Goal: Task Accomplishment & Management: Manage account settings

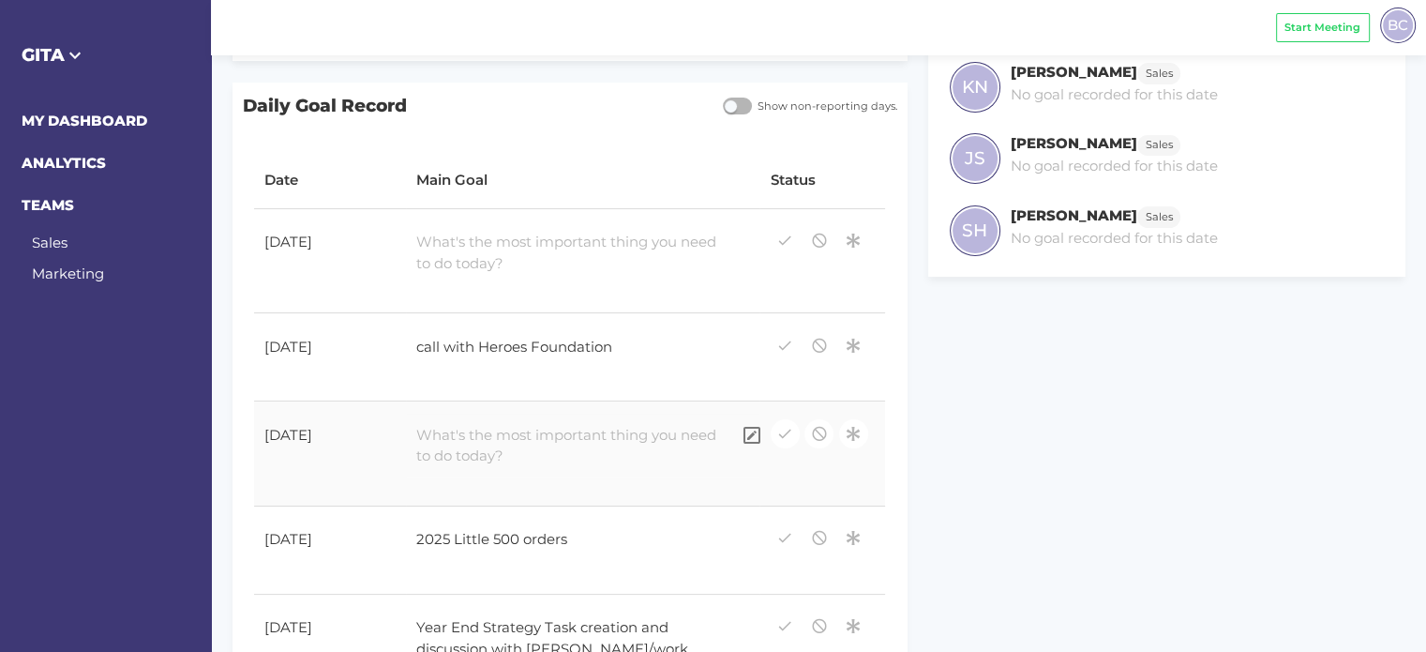
scroll to position [281, 0]
click at [494, 252] on div at bounding box center [568, 252] width 324 height 64
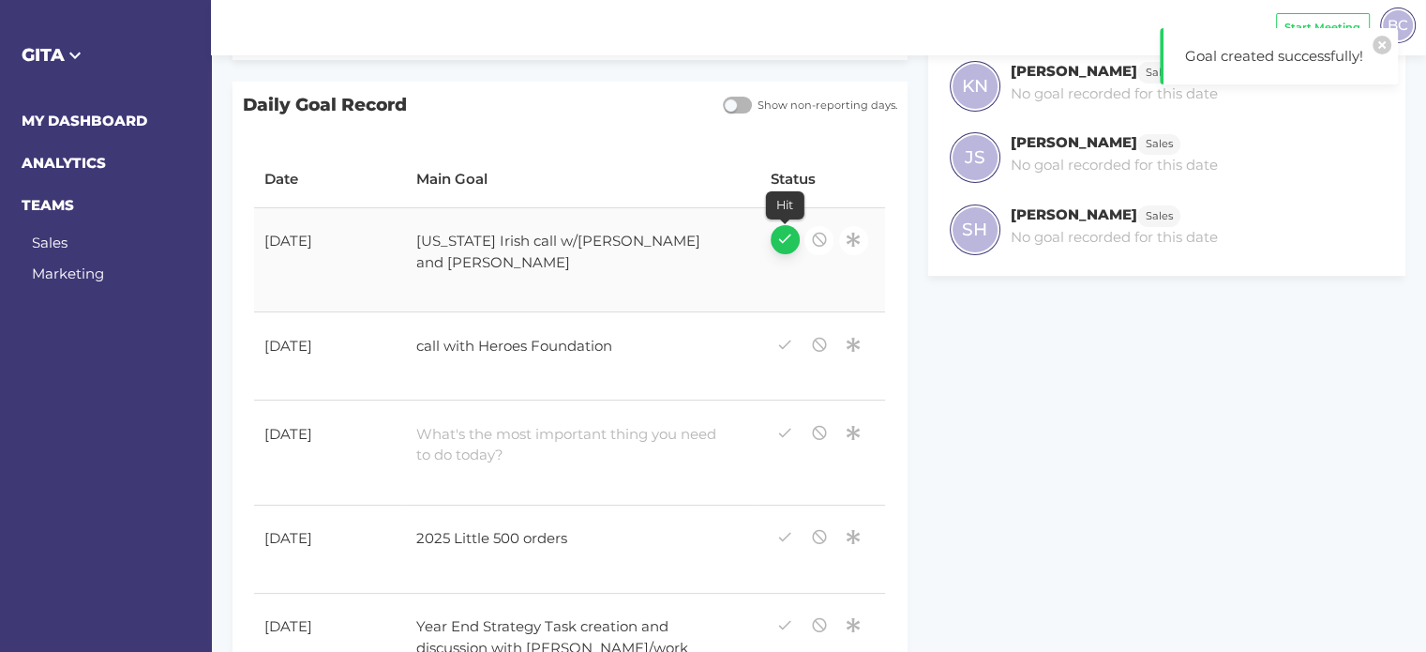
click at [780, 238] on icon "button" at bounding box center [784, 238] width 17 height 25
click at [780, 350] on icon "button" at bounding box center [784, 343] width 17 height 25
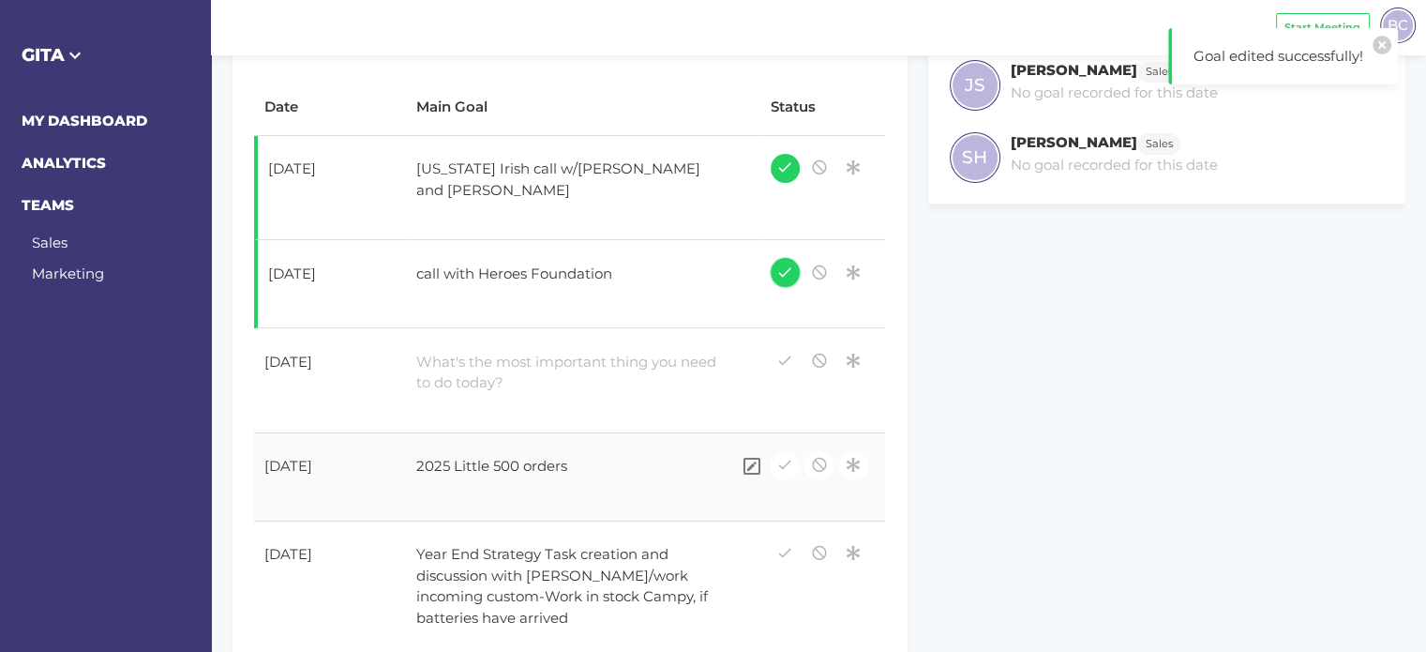
scroll to position [375, 0]
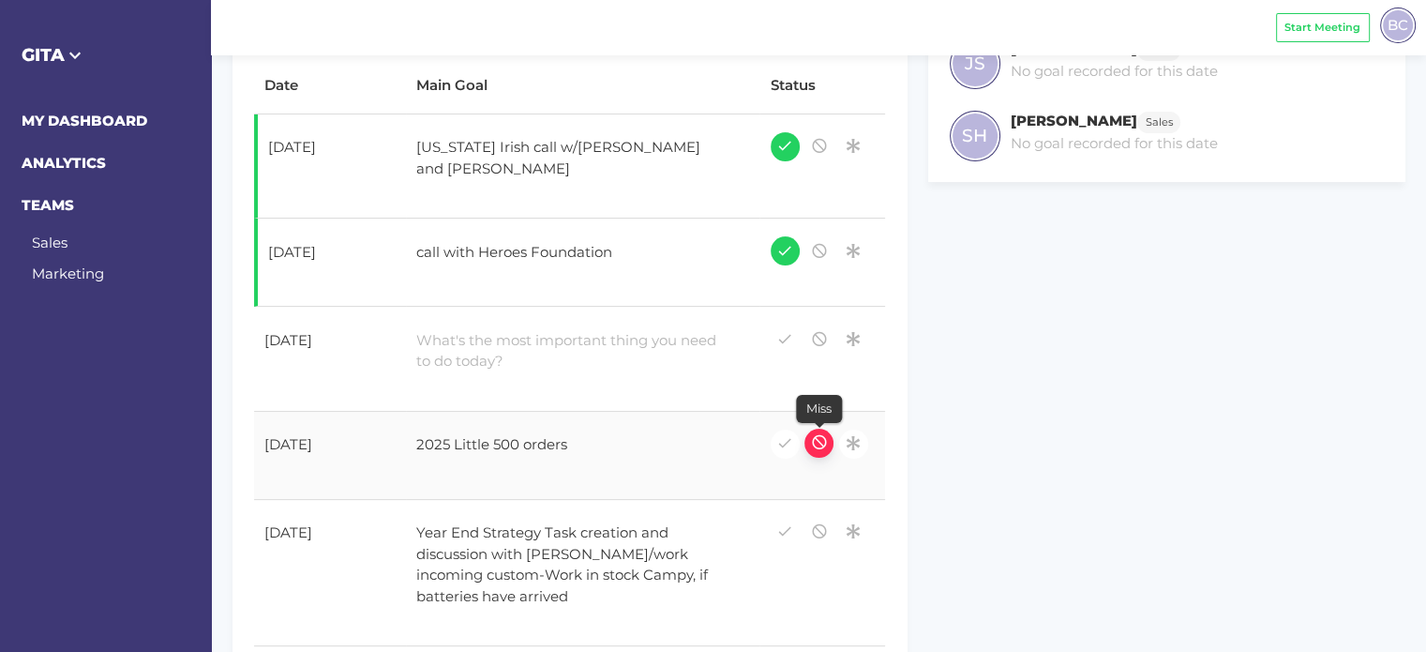
click at [821, 451] on icon "button" at bounding box center [819, 441] width 17 height 25
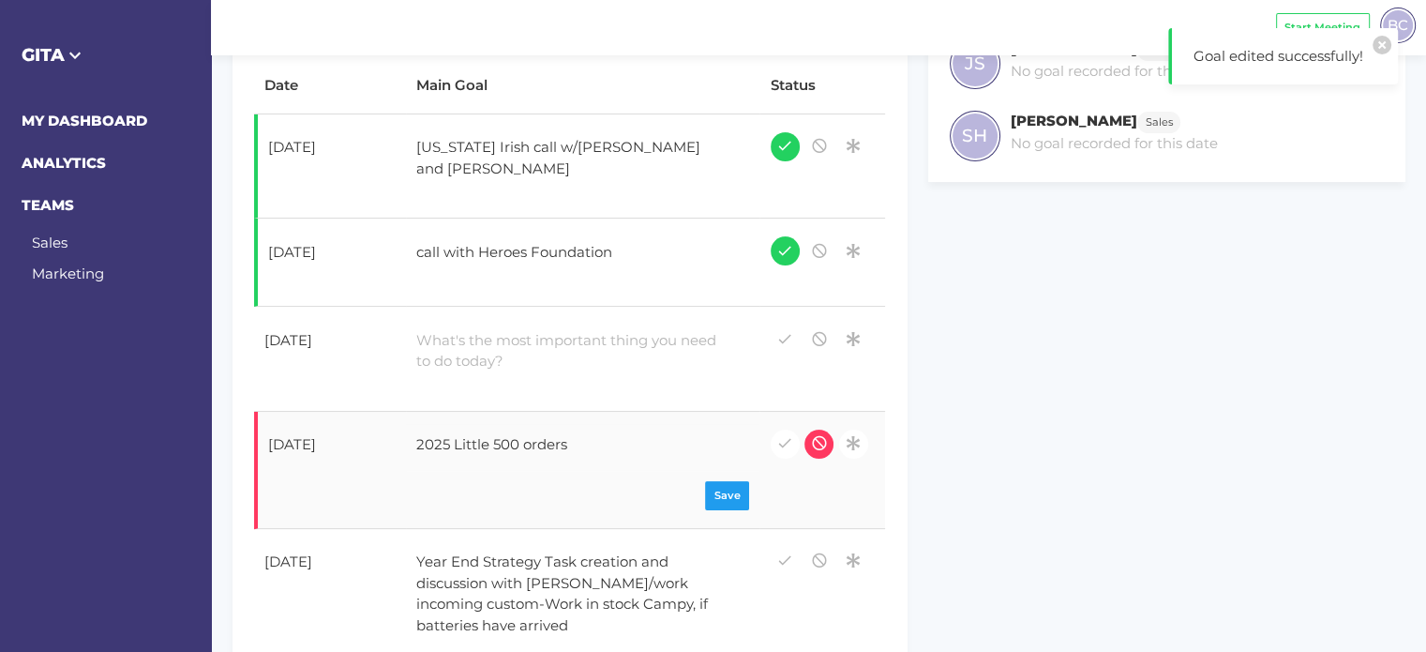
click at [611, 443] on div "2025 Little 500 orders" at bounding box center [568, 447] width 324 height 47
drag, startPoint x: 600, startPoint y: 438, endPoint x: 401, endPoint y: 442, distance: 198.8
click at [401, 442] on tr "[DATE] 2025 Little 500 orders Save" at bounding box center [569, 470] width 631 height 117
click at [579, 447] on div "2025 Little 500 orders" at bounding box center [568, 447] width 324 height 47
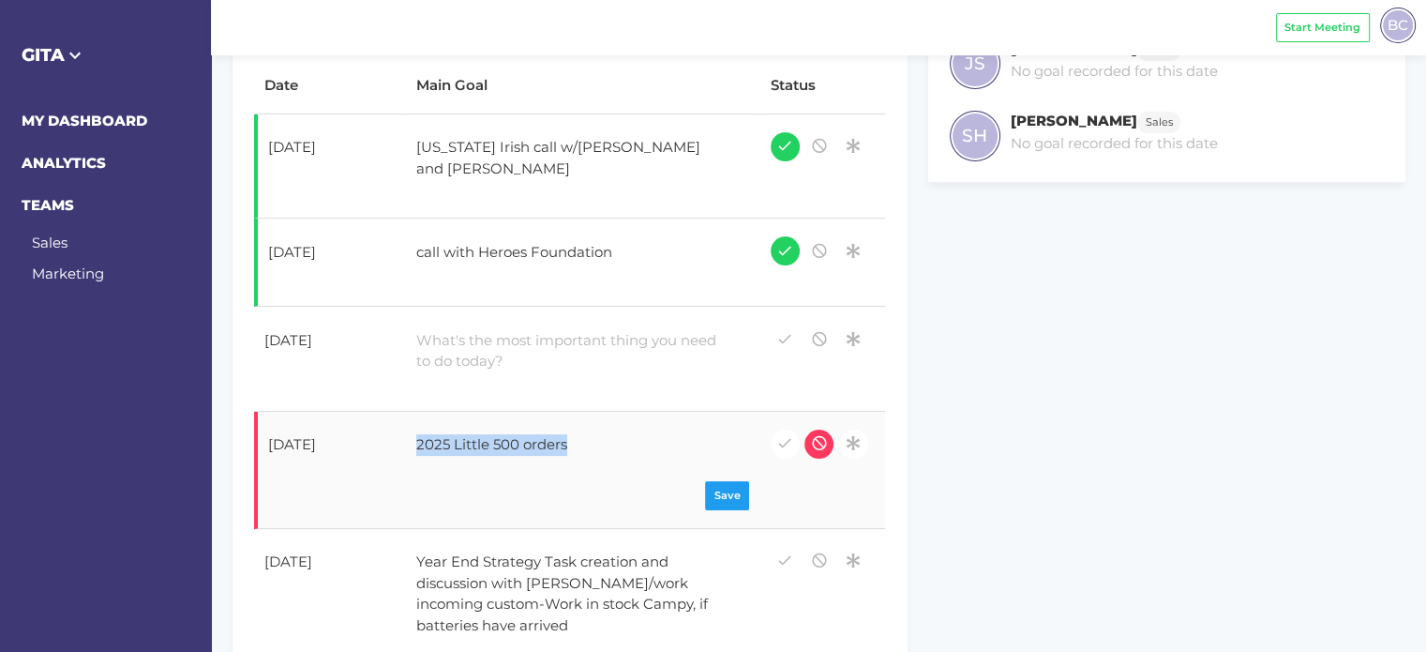
drag, startPoint x: 574, startPoint y: 443, endPoint x: 413, endPoint y: 447, distance: 161.4
click at [413, 447] on div "2025 Little 500 orders" at bounding box center [568, 447] width 324 height 47
copy div "2025 Little 500 orders"
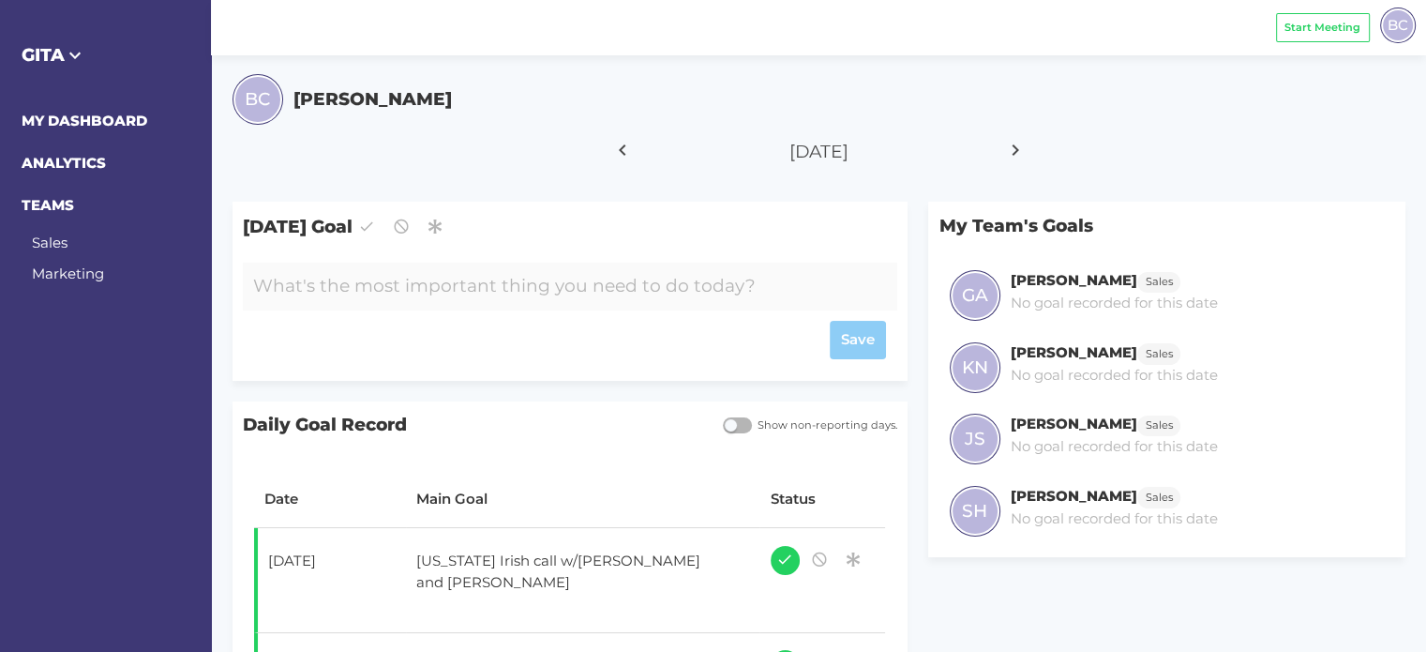
click at [468, 281] on div at bounding box center [543, 287] width 600 height 48
paste div
click at [856, 337] on div "Save" at bounding box center [569, 340] width 633 height 38
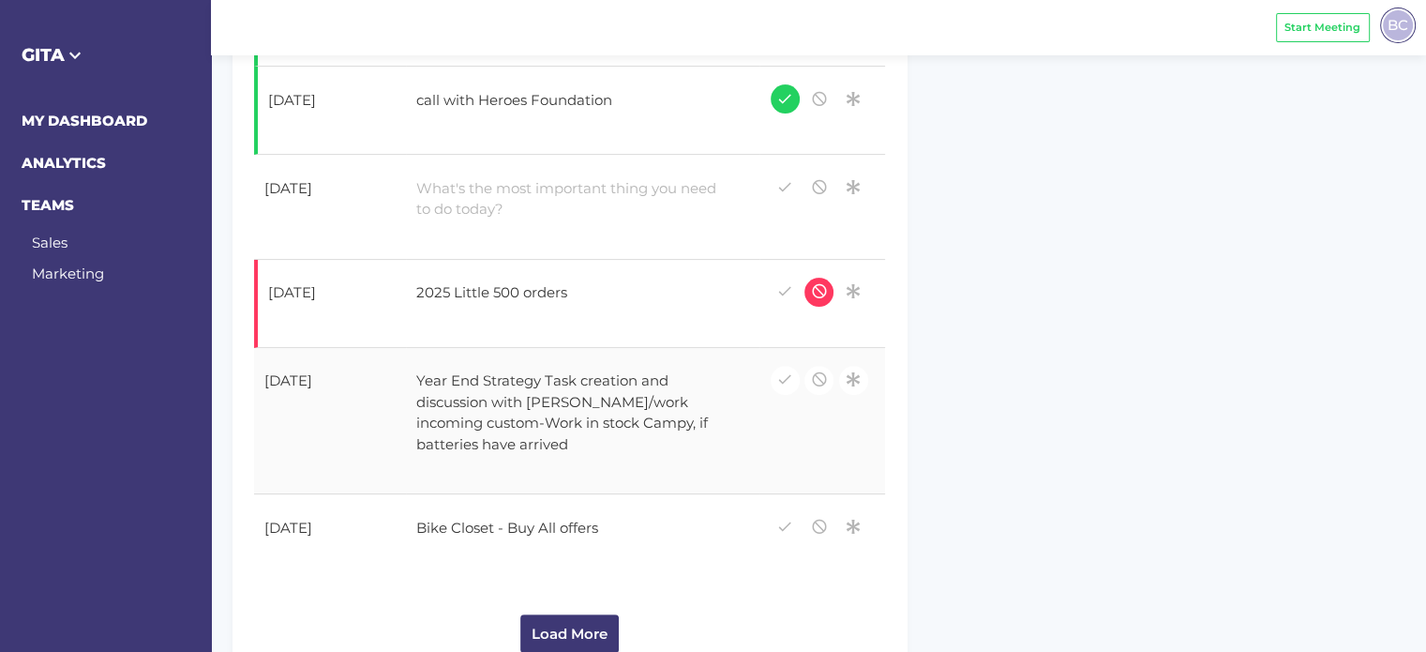
scroll to position [558, 0]
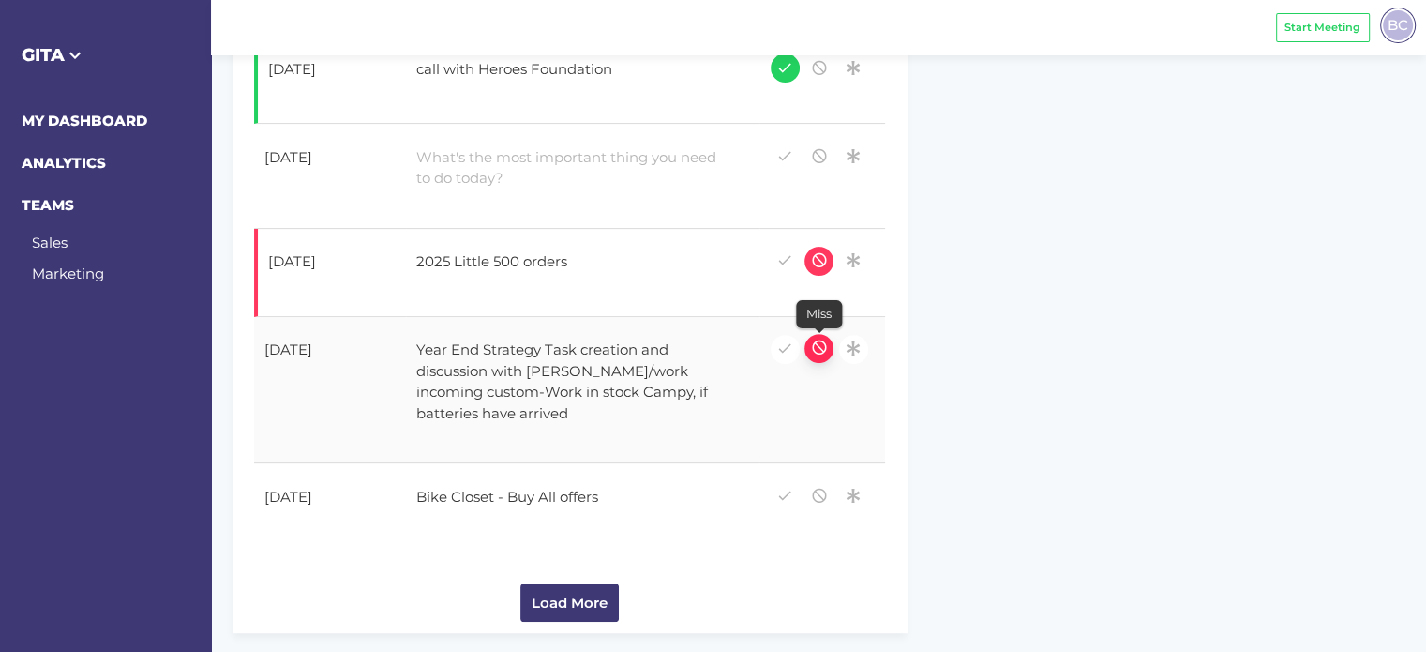
click at [818, 349] on icon "button" at bounding box center [819, 347] width 17 height 25
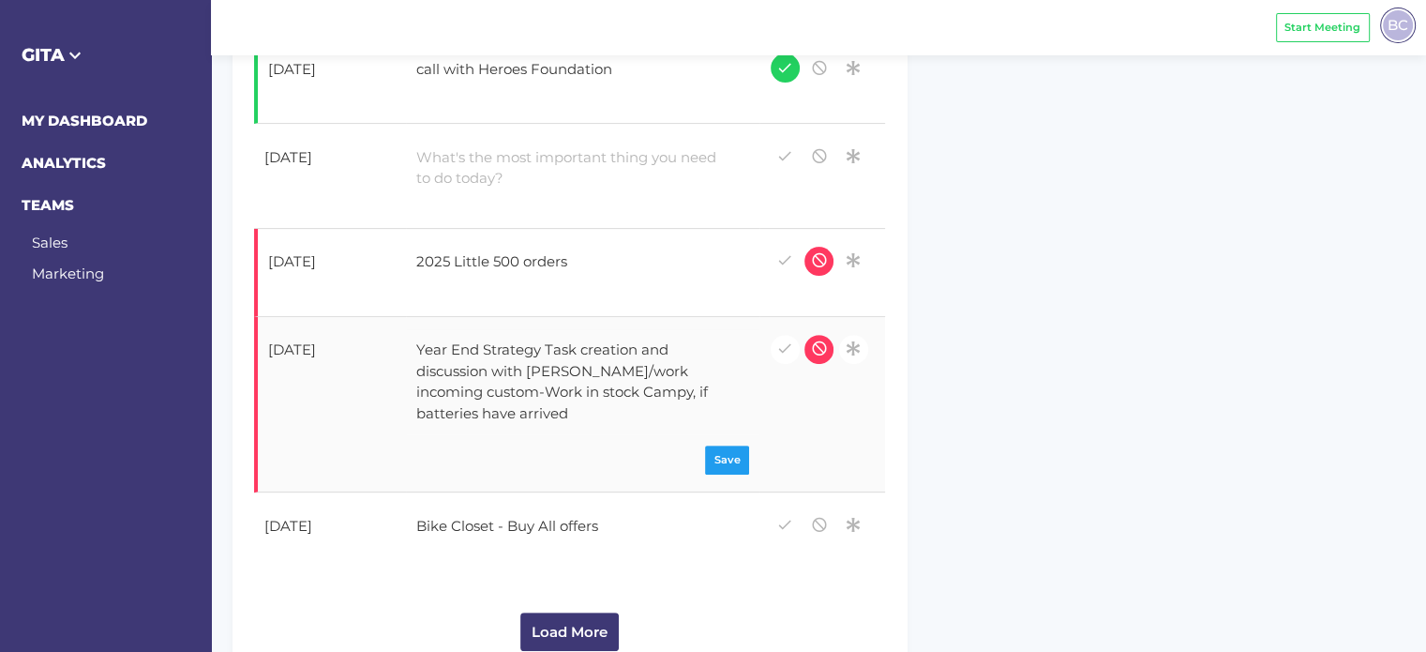
drag, startPoint x: 525, startPoint y: 414, endPoint x: 502, endPoint y: 412, distance: 23.5
click at [502, 412] on div "Year End Strategy Task creation and discussion with [PERSON_NAME]/work incoming…" at bounding box center [568, 382] width 324 height 106
click at [572, 370] on div "Year End Strategy Task creation and discussion with [PERSON_NAME]/work incoming…" at bounding box center [568, 382] width 324 height 106
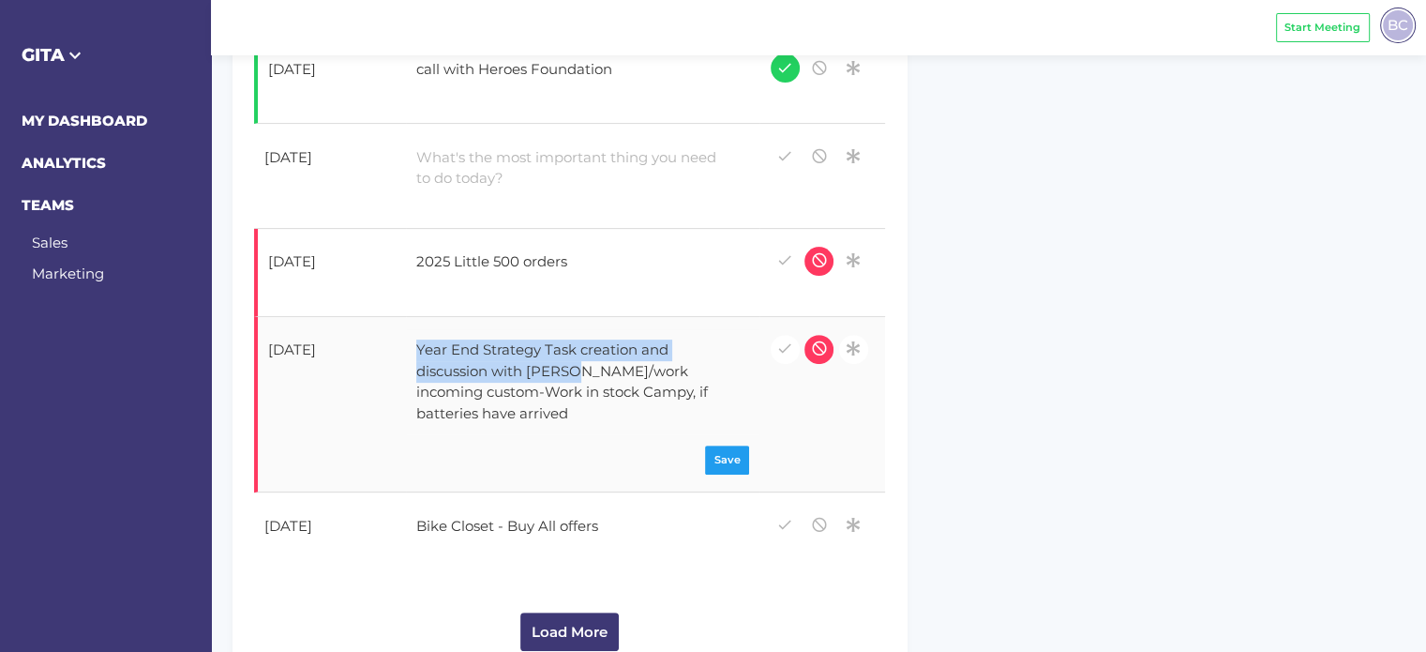
drag, startPoint x: 572, startPoint y: 367, endPoint x: 416, endPoint y: 350, distance: 156.6
click at [416, 350] on div "Year End Strategy Task creation and discussion with [PERSON_NAME]/work incoming…" at bounding box center [568, 382] width 324 height 106
copy div "Year End Strategy Task creation and discussion with [PERSON_NAME]"
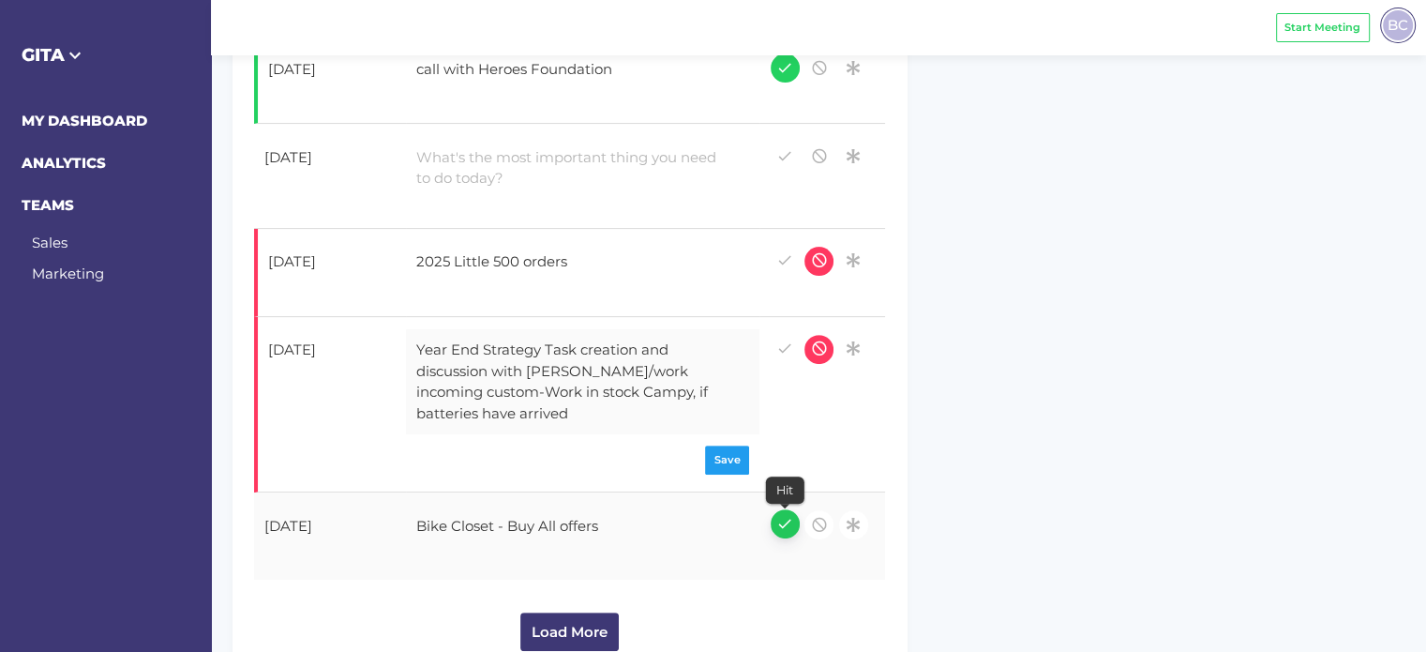
click at [781, 520] on icon "button" at bounding box center [784, 523] width 17 height 25
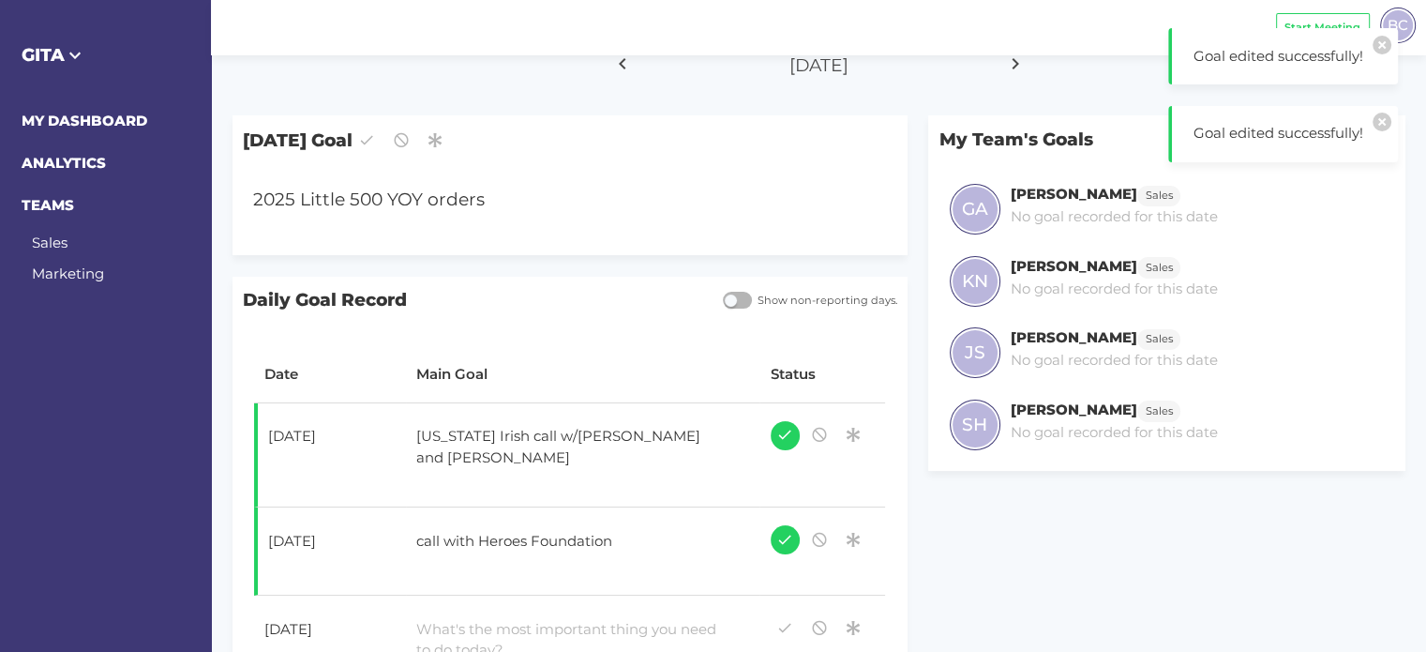
scroll to position [0, 0]
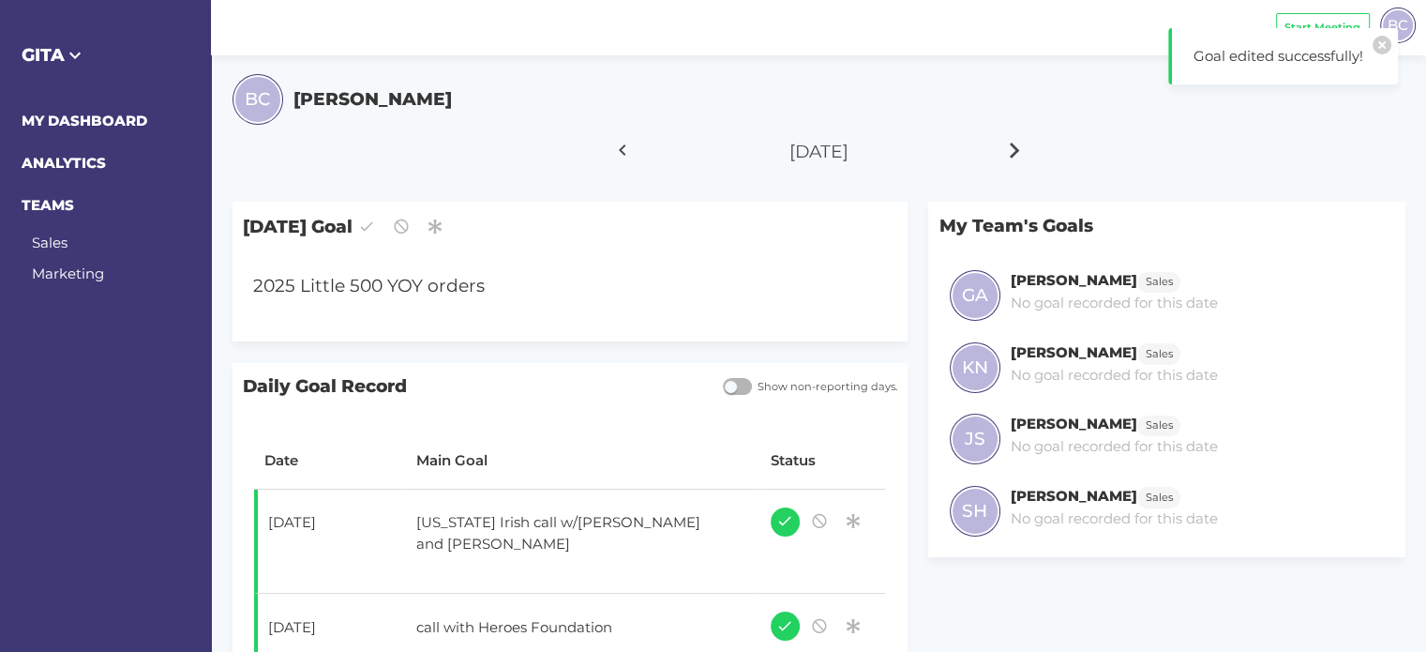
click at [1004, 152] on icon at bounding box center [1016, 150] width 32 height 47
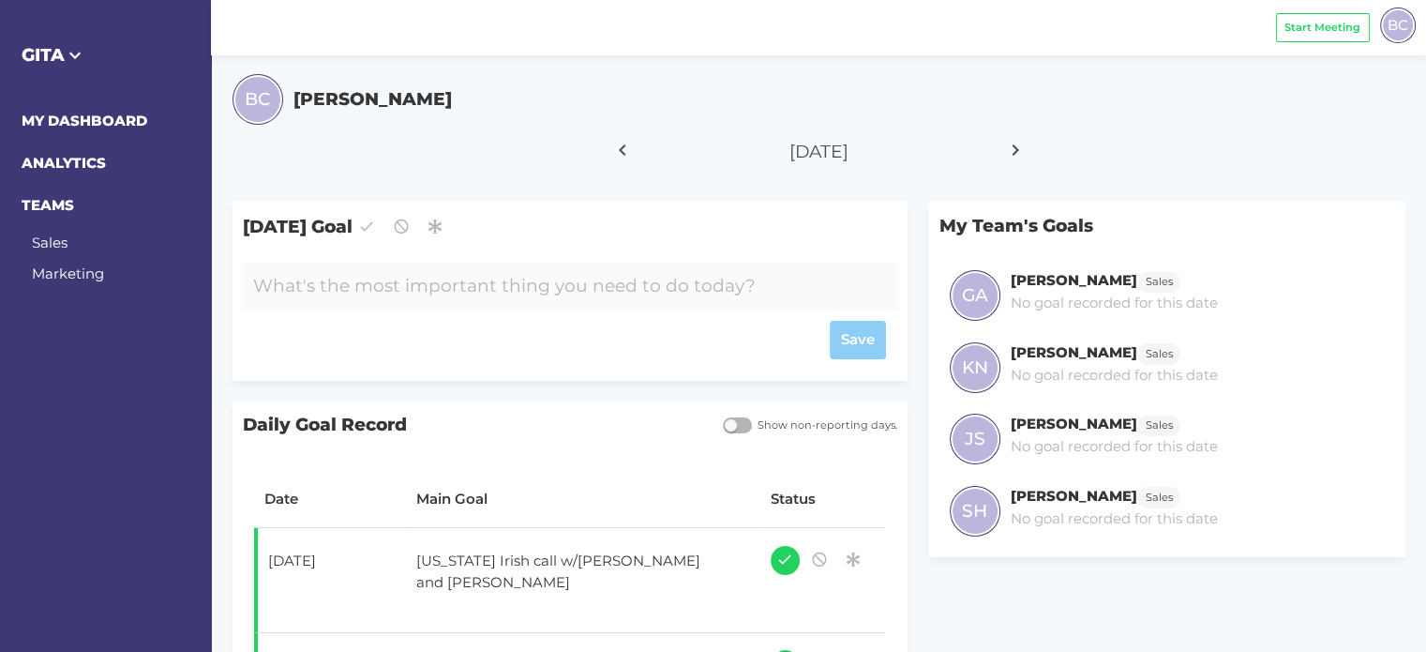
click at [294, 304] on div at bounding box center [543, 287] width 600 height 48
paste div
click at [849, 347] on div "Save" at bounding box center [569, 340] width 633 height 38
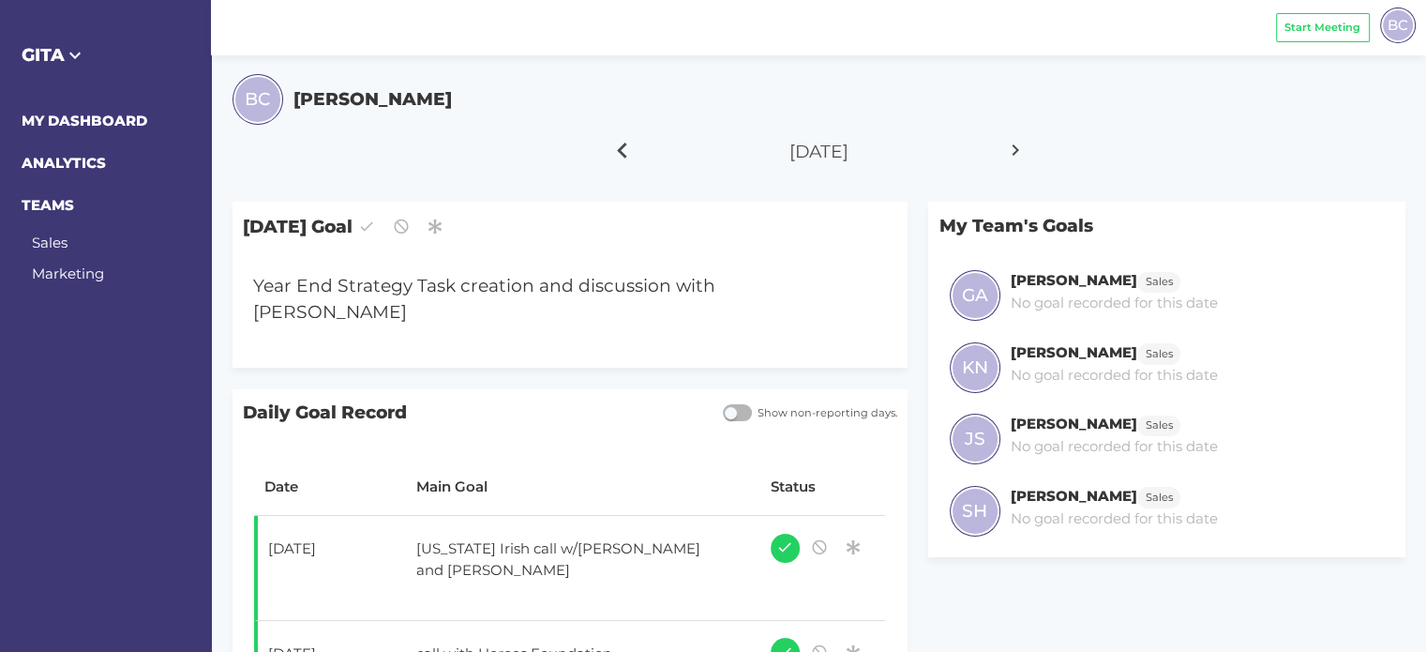
click at [620, 156] on icon at bounding box center [623, 150] width 32 height 47
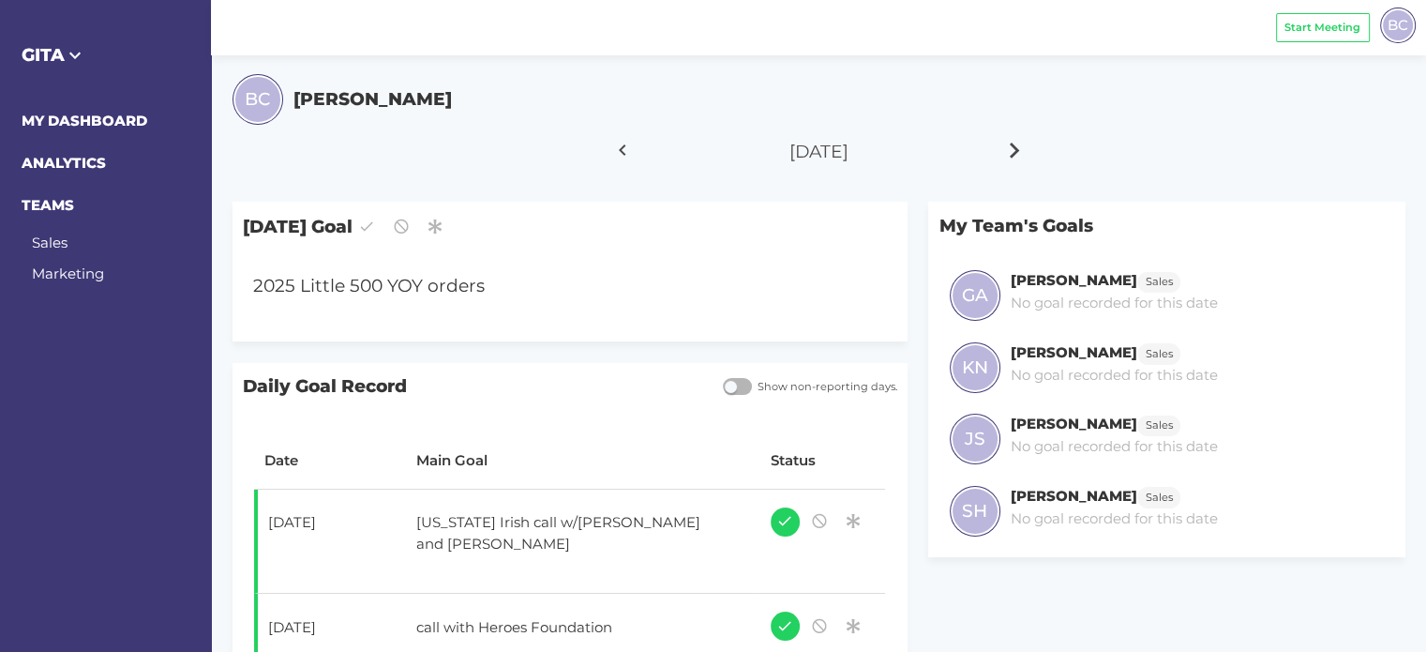
click at [1015, 149] on icon at bounding box center [1016, 150] width 32 height 47
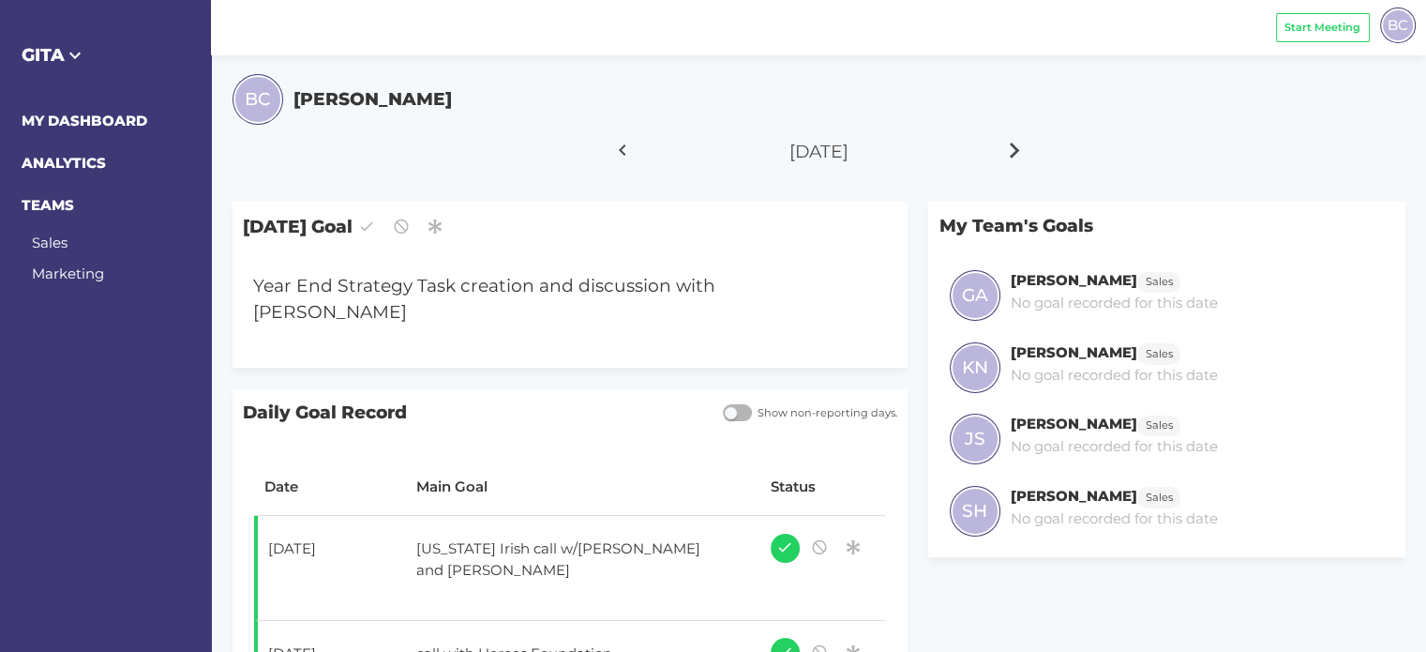
click at [1015, 149] on icon at bounding box center [1016, 150] width 32 height 47
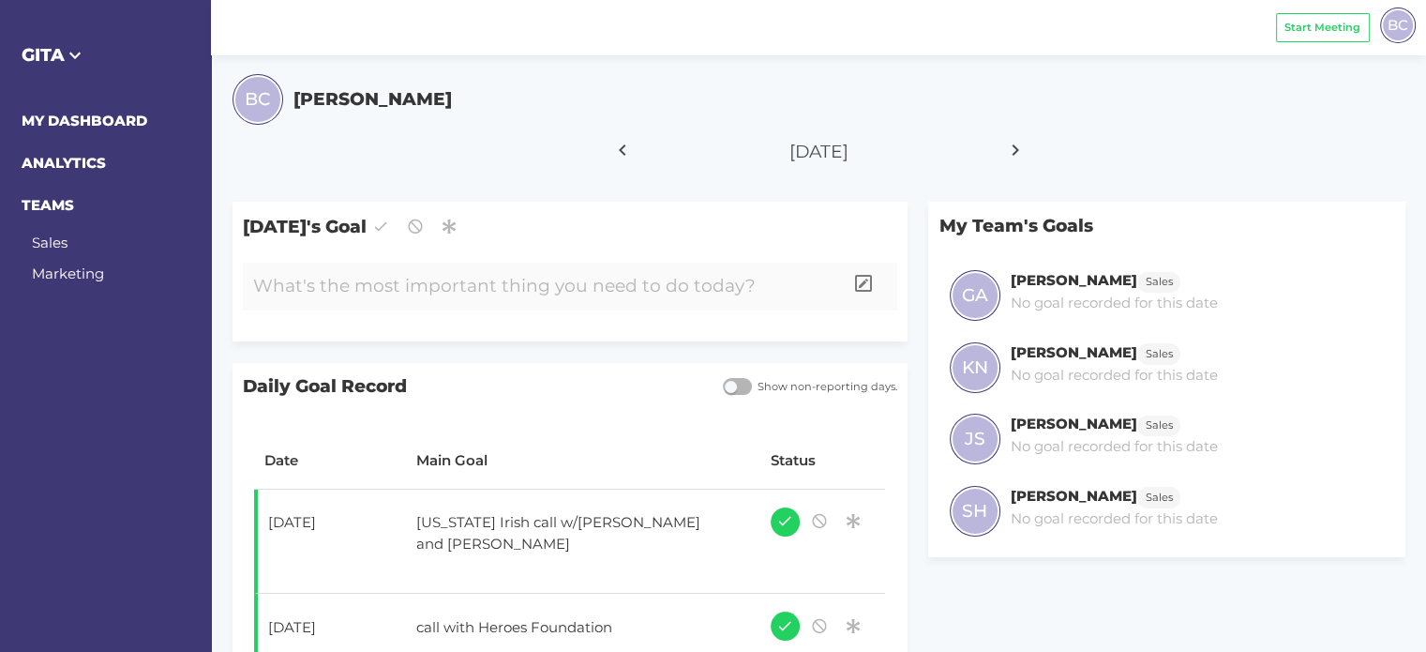
click at [332, 287] on div at bounding box center [543, 287] width 600 height 48
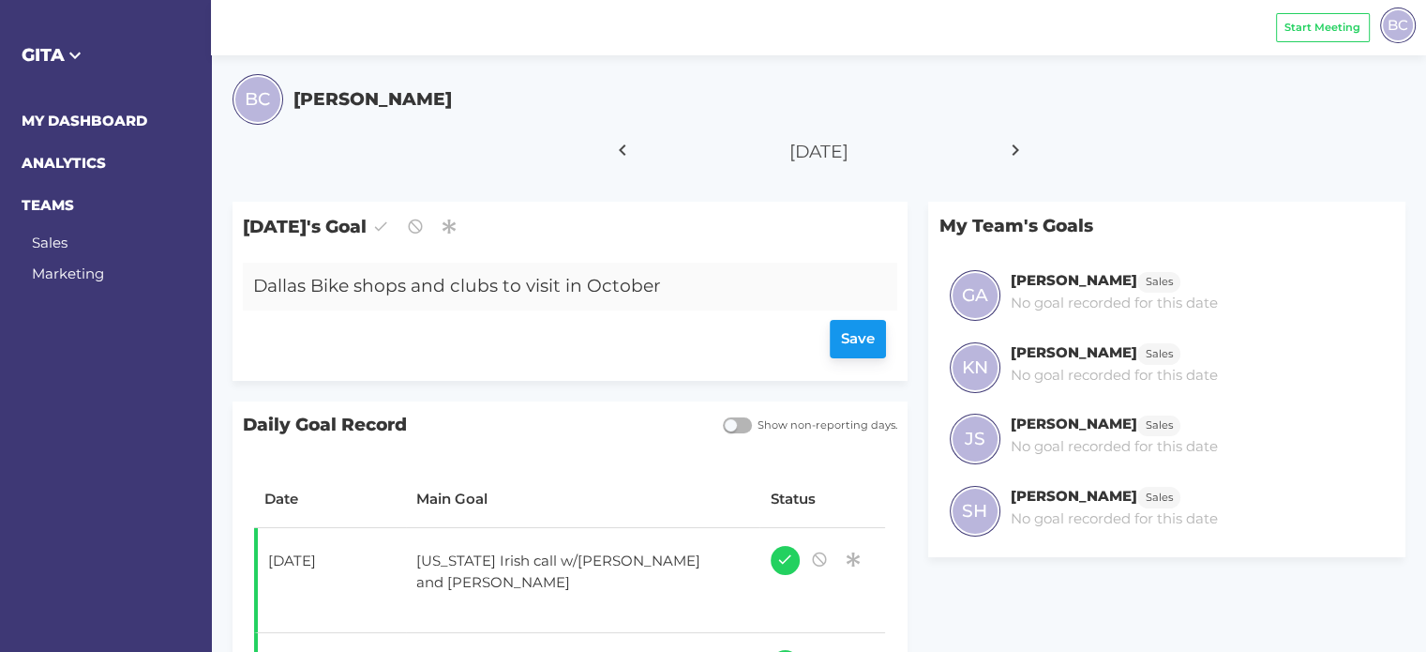
click at [859, 348] on div "Save" at bounding box center [569, 340] width 633 height 38
